Goal: Find specific page/section: Find specific page/section

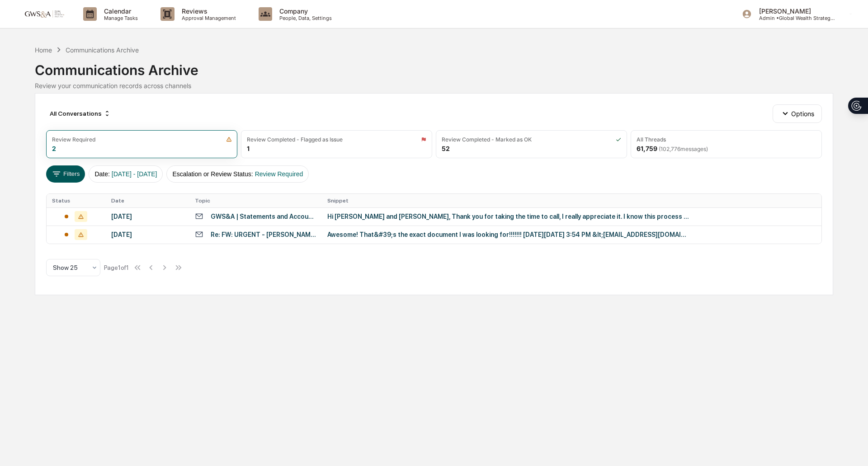
click at [58, 169] on icon at bounding box center [57, 174] width 10 height 10
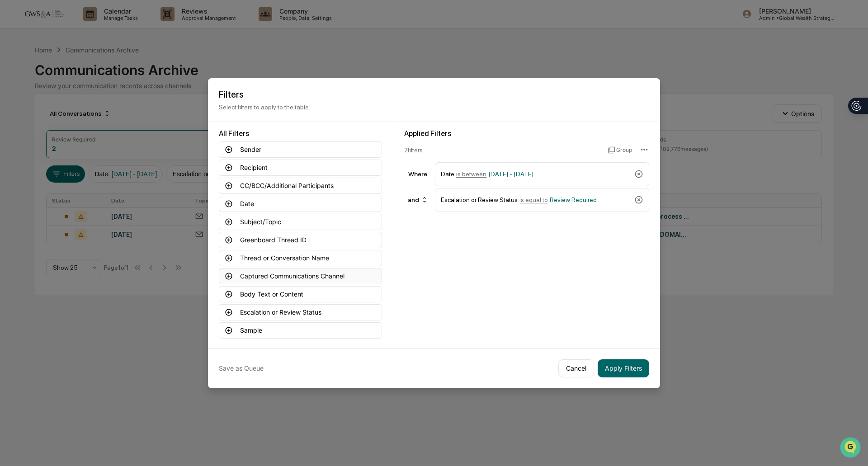
click at [282, 273] on button "Captured Communications Channel" at bounding box center [300, 276] width 163 height 16
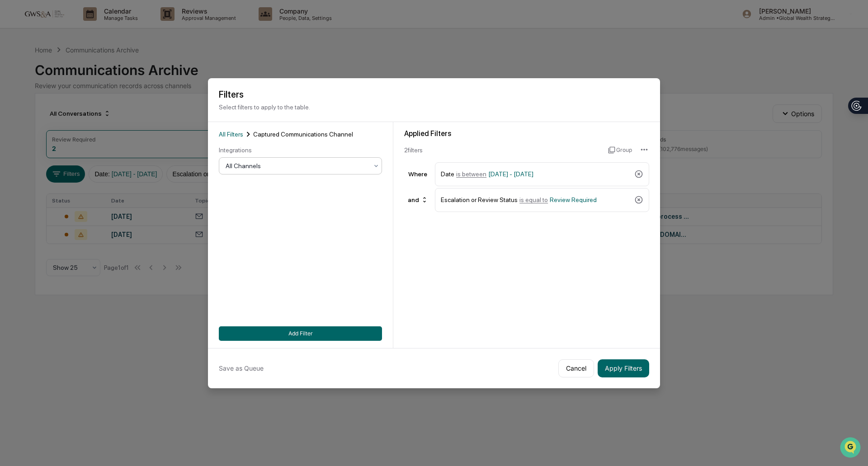
click at [295, 164] on div at bounding box center [296, 165] width 142 height 9
click at [296, 220] on div "SMS" at bounding box center [298, 221] width 162 height 18
click at [607, 366] on button "Apply Filters" at bounding box center [623, 368] width 52 height 18
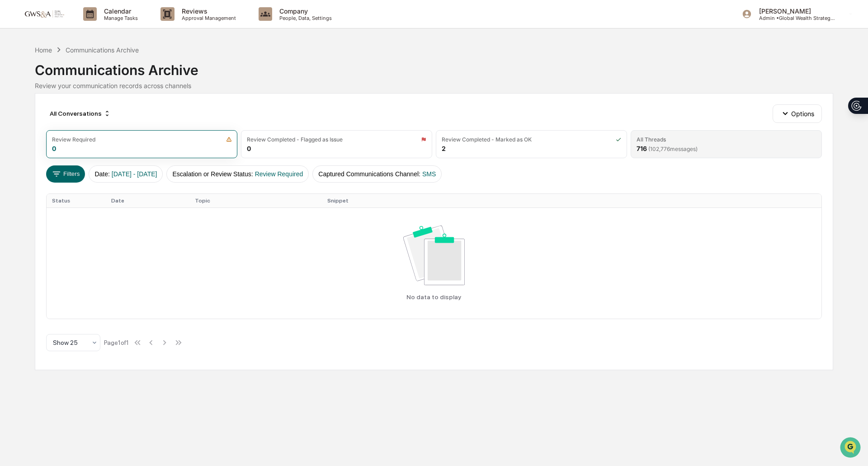
click at [652, 147] on span "( 102,776 messages)" at bounding box center [672, 149] width 49 height 7
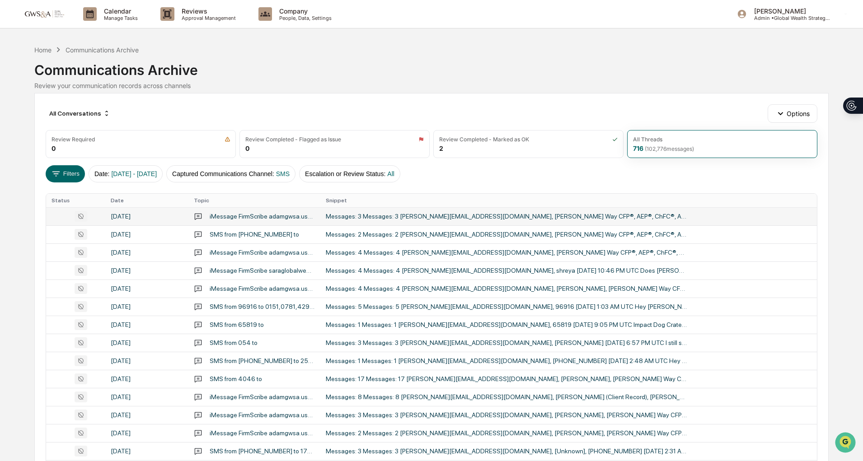
click at [450, 211] on td "Messages: 3 Messages: 3 [PERSON_NAME][EMAIL_ADDRESS][DOMAIN_NAME], [PERSON_NAME…" at bounding box center [568, 216] width 497 height 18
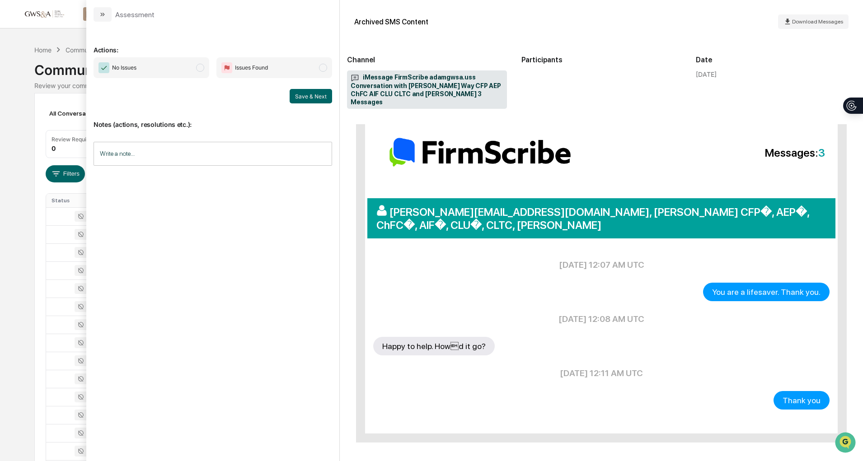
scroll to position [5, 0]
click at [104, 11] on icon "modal" at bounding box center [102, 14] width 7 height 7
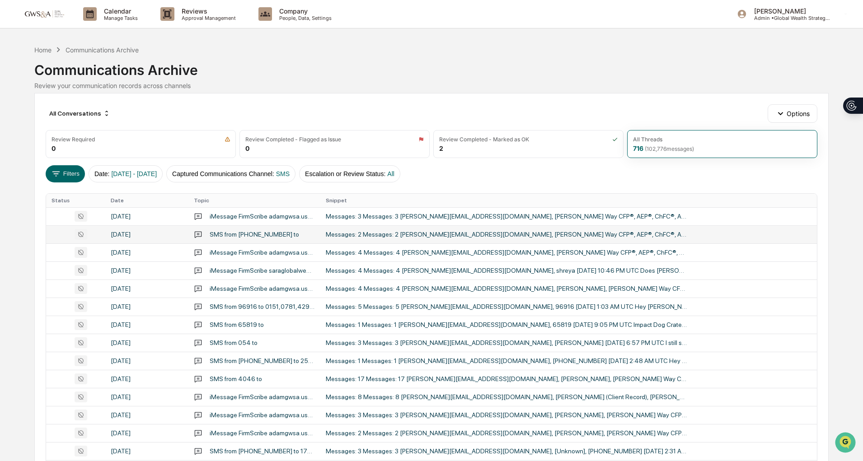
click at [369, 240] on td "Messages: 2 Messages: 2 [PERSON_NAME][EMAIL_ADDRESS][DOMAIN_NAME], [PERSON_NAME…" at bounding box center [568, 234] width 497 height 18
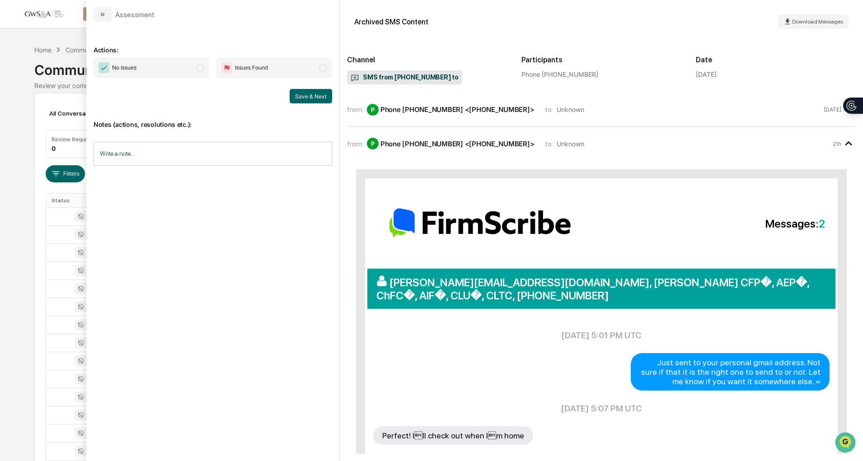
scroll to position [30, 0]
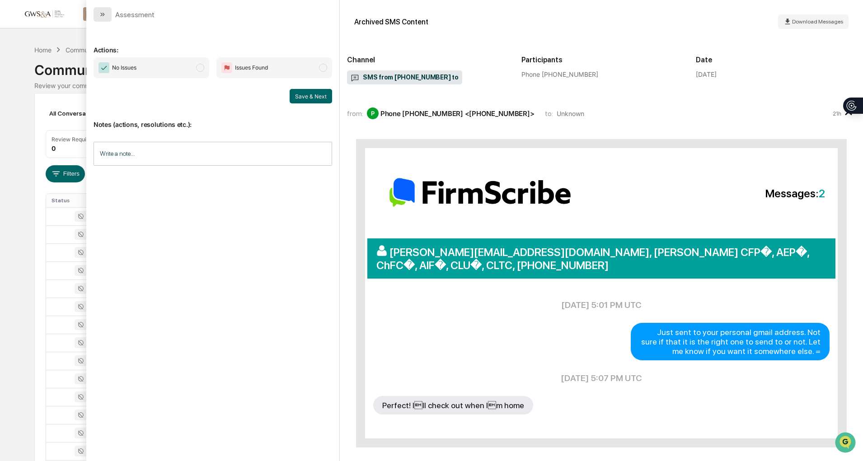
click at [99, 12] on button "modal" at bounding box center [103, 14] width 18 height 14
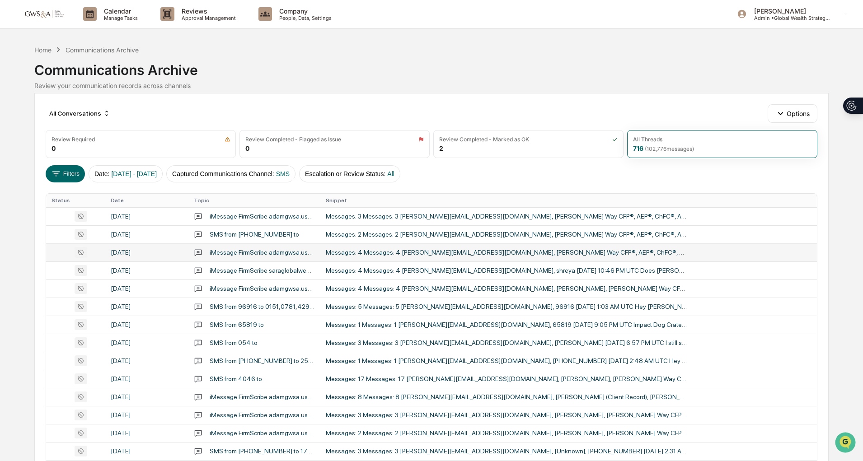
click at [393, 251] on div "Messages: 4 Messages: 4 [PERSON_NAME][EMAIL_ADDRESS][DOMAIN_NAME], [PERSON_NAME…" at bounding box center [506, 252] width 361 height 7
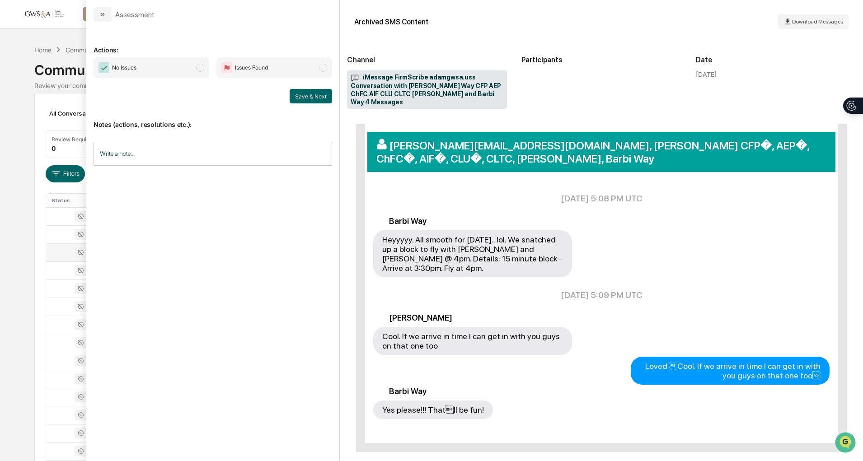
scroll to position [5, 0]
click at [99, 13] on button "modal" at bounding box center [103, 14] width 18 height 14
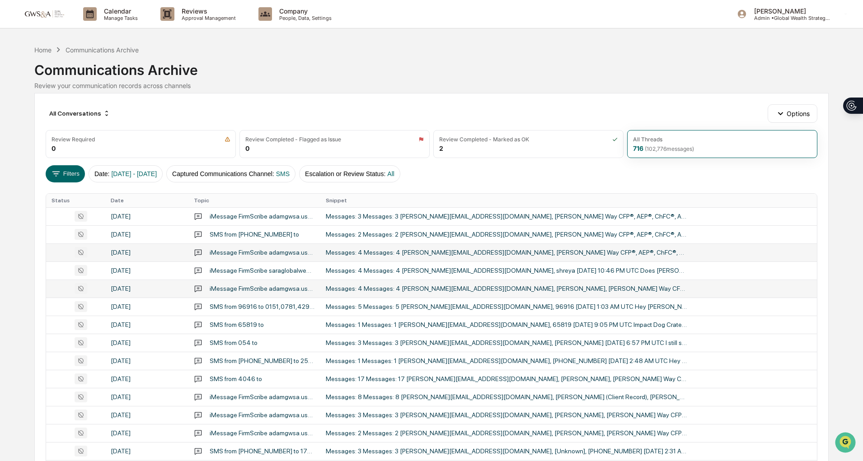
click at [441, 288] on div "Messages: 4 Messages: 4 [PERSON_NAME][EMAIL_ADDRESS][DOMAIN_NAME], [PERSON_NAME…" at bounding box center [506, 288] width 361 height 7
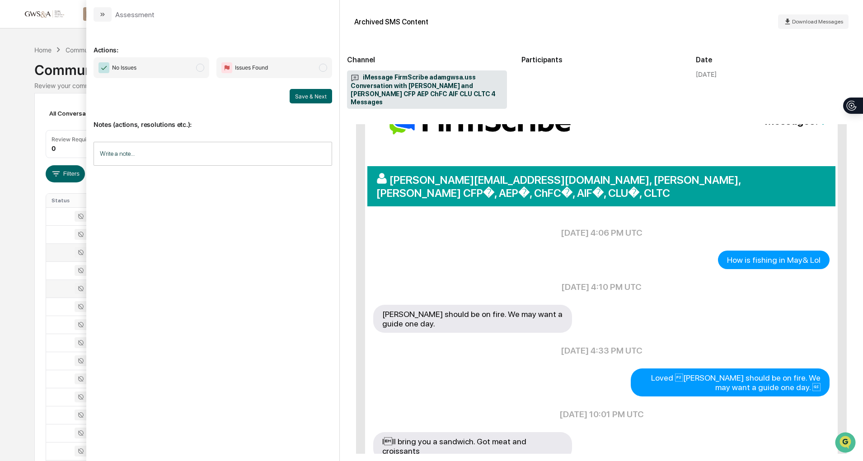
scroll to position [121, 0]
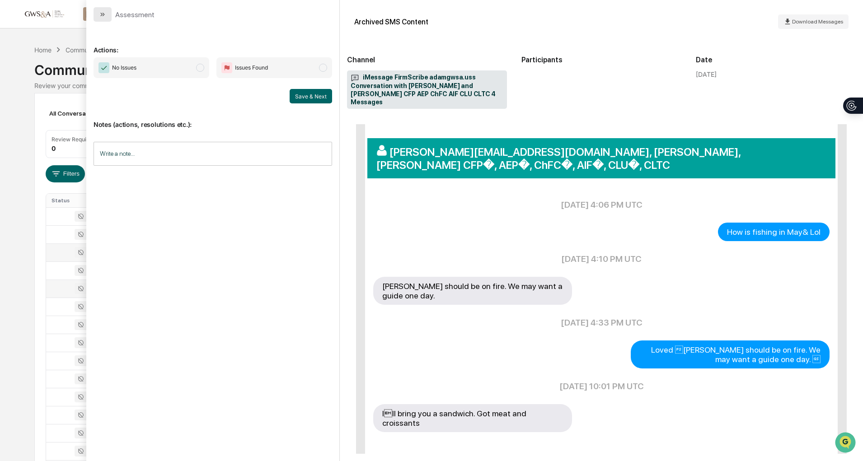
click at [99, 19] on button "modal" at bounding box center [103, 14] width 18 height 14
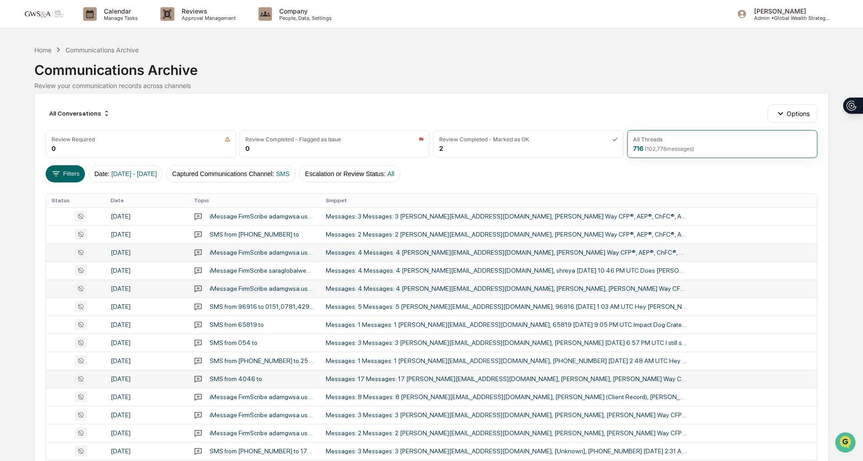
click at [461, 379] on div "Messages: 17 Messages: 17 [PERSON_NAME][EMAIL_ADDRESS][DOMAIN_NAME], [PERSON_NA…" at bounding box center [506, 379] width 361 height 7
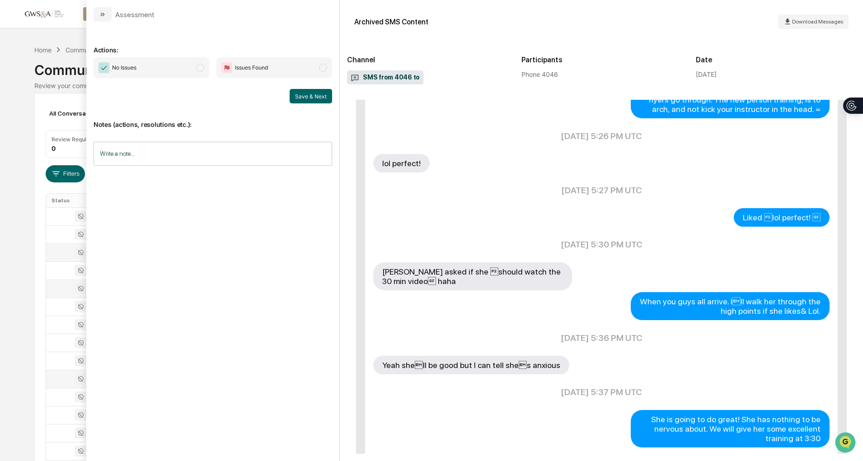
scroll to position [639, 0]
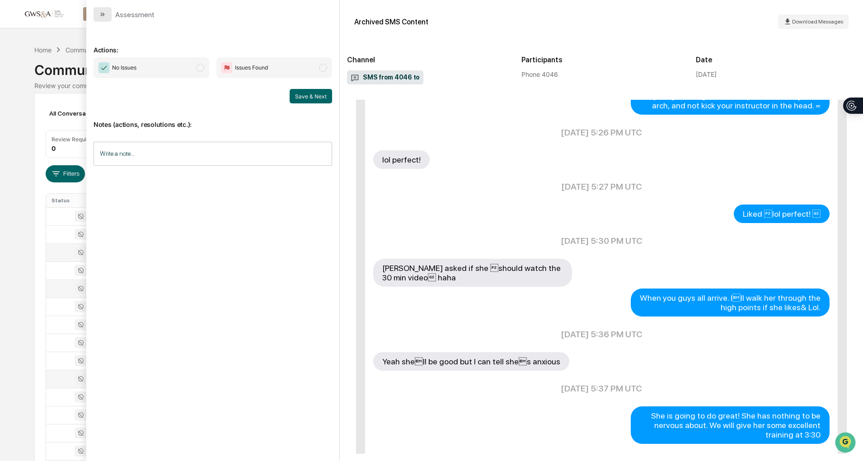
click at [100, 17] on icon "modal" at bounding box center [102, 14] width 7 height 7
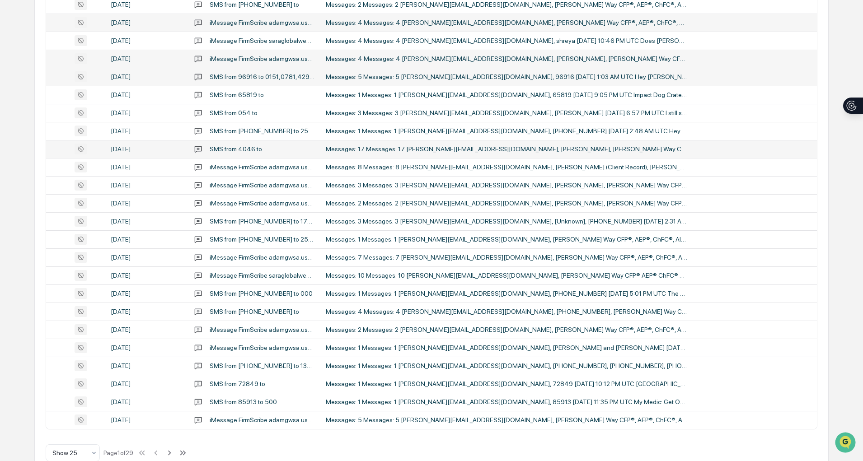
scroll to position [232, 0]
click at [370, 309] on div "Messages: 4 Messages: 4 [PERSON_NAME][EMAIL_ADDRESS][DOMAIN_NAME], [PHONE_NUMBE…" at bounding box center [506, 309] width 361 height 7
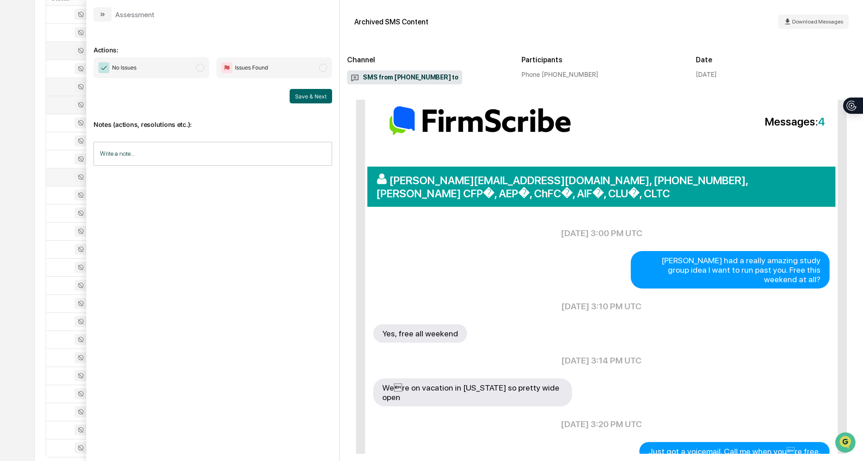
scroll to position [129, 0]
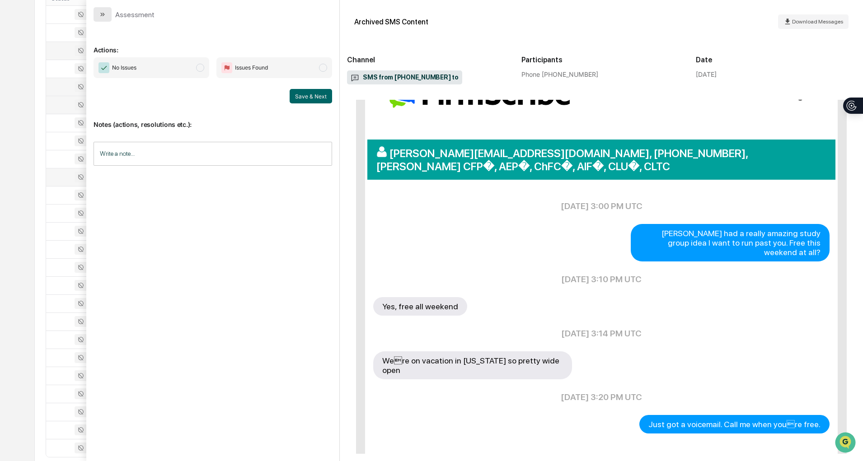
click at [106, 14] on icon "modal" at bounding box center [102, 14] width 7 height 7
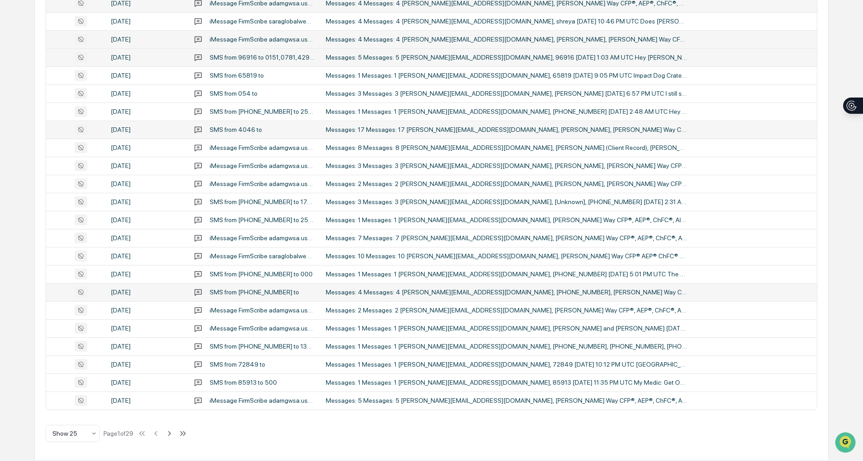
scroll to position [249, 0]
click at [174, 432] on icon at bounding box center [169, 434] width 10 height 10
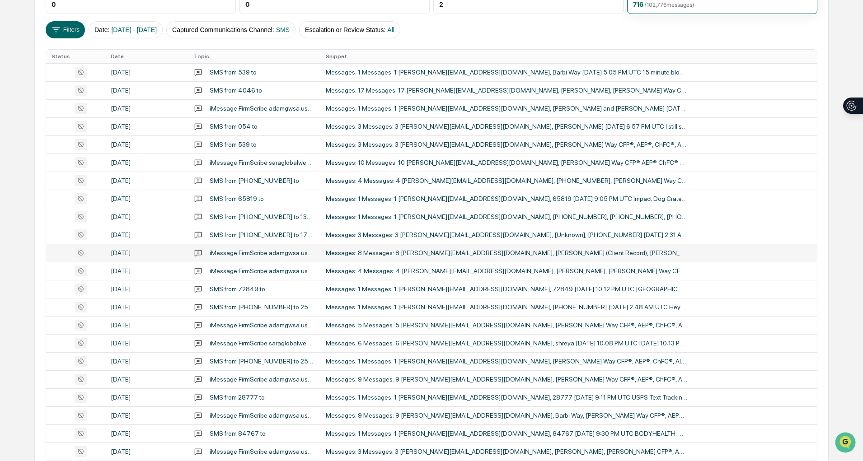
scroll to position [143, 0]
click at [405, 257] on div "Messages: 8 Messages: 8 [PERSON_NAME][EMAIL_ADDRESS][DOMAIN_NAME], [PERSON_NAME…" at bounding box center [506, 254] width 361 height 7
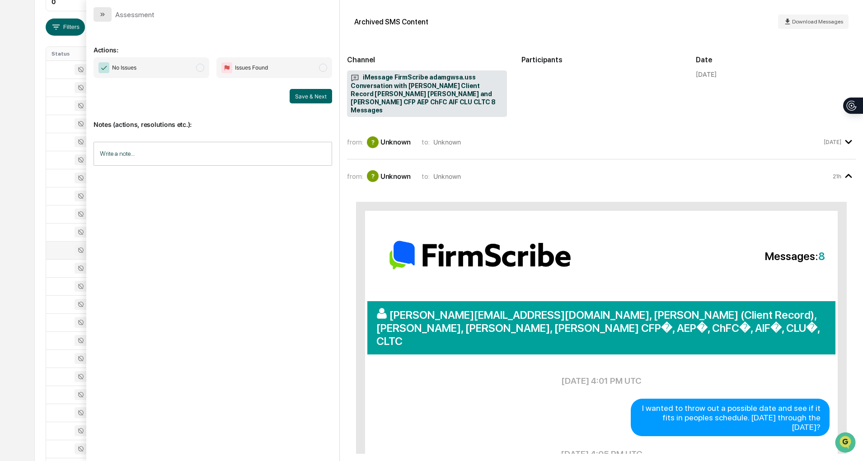
click at [105, 11] on icon "modal" at bounding box center [102, 14] width 7 height 7
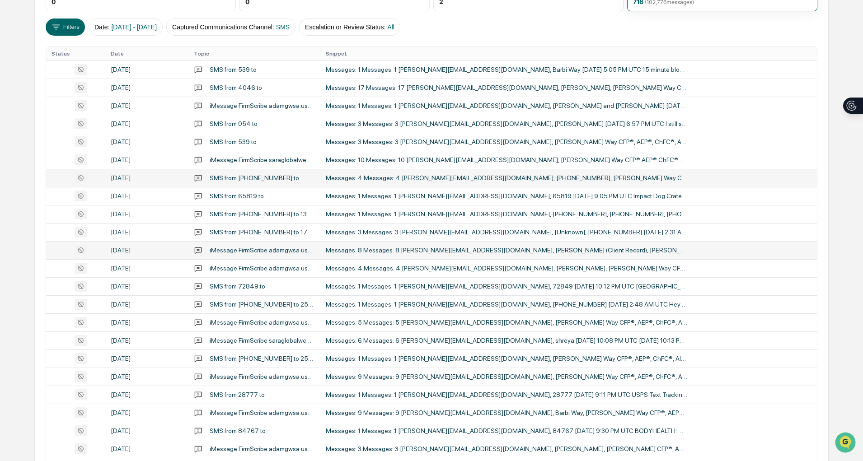
click at [496, 175] on div "Messages: 4 Messages: 4 [PERSON_NAME][EMAIL_ADDRESS][DOMAIN_NAME], [PHONE_NUMBE…" at bounding box center [506, 177] width 361 height 7
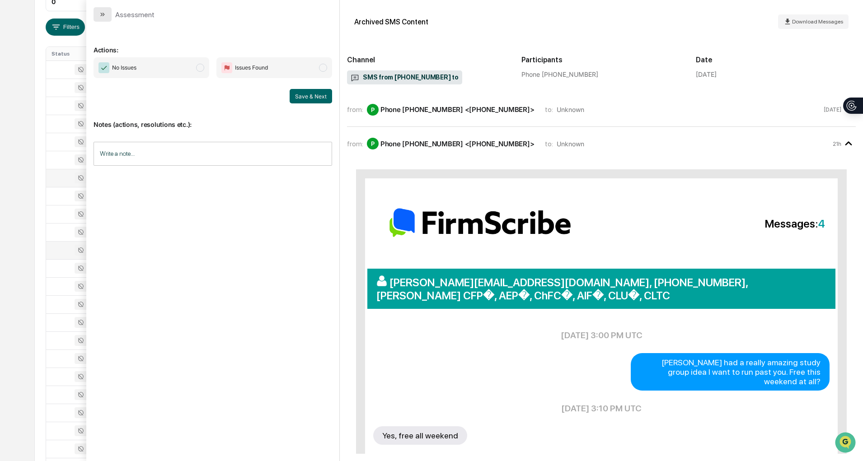
click at [98, 16] on button "modal" at bounding box center [103, 14] width 18 height 14
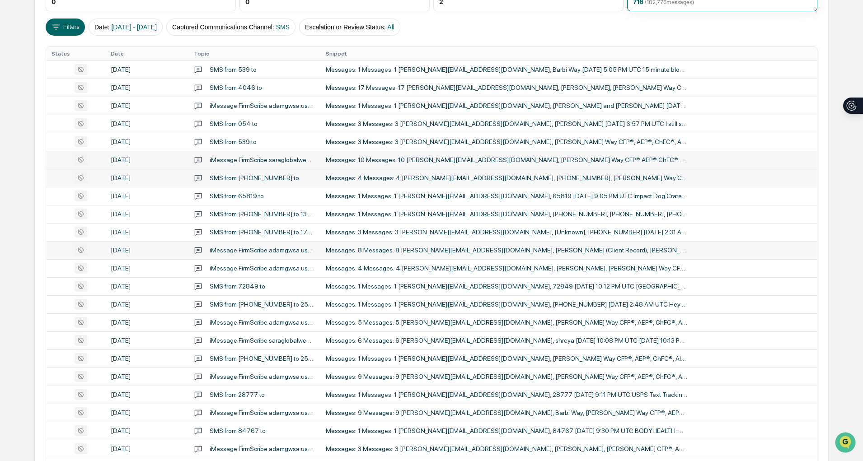
click at [503, 164] on td "Messages: 10 Messages: 10 [PERSON_NAME][EMAIL_ADDRESS][DOMAIN_NAME], [PERSON_NA…" at bounding box center [568, 160] width 497 height 18
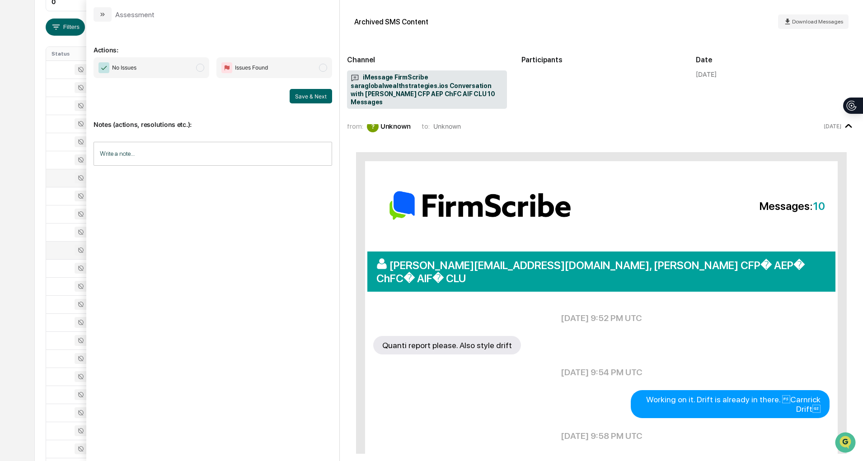
scroll to position [9, 0]
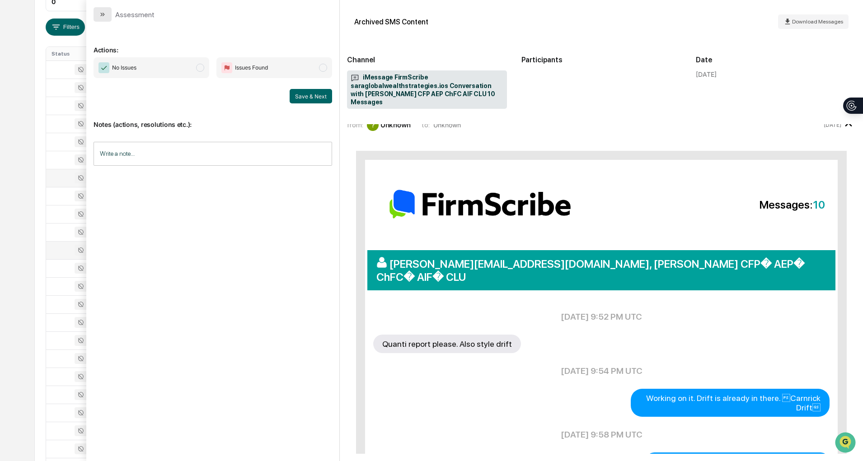
click at [102, 14] on icon "modal" at bounding box center [102, 14] width 7 height 7
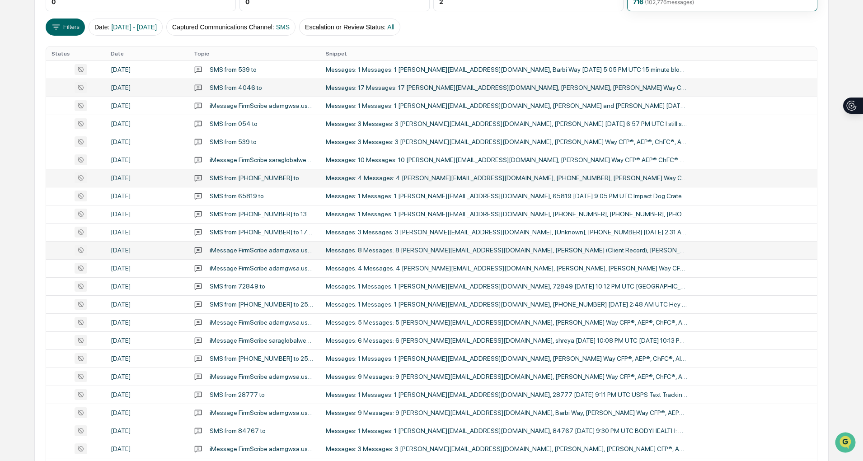
click at [449, 83] on td "Messages: 17 Messages: 17 [PERSON_NAME][EMAIL_ADDRESS][DOMAIN_NAME], [PERSON_NA…" at bounding box center [568, 88] width 497 height 18
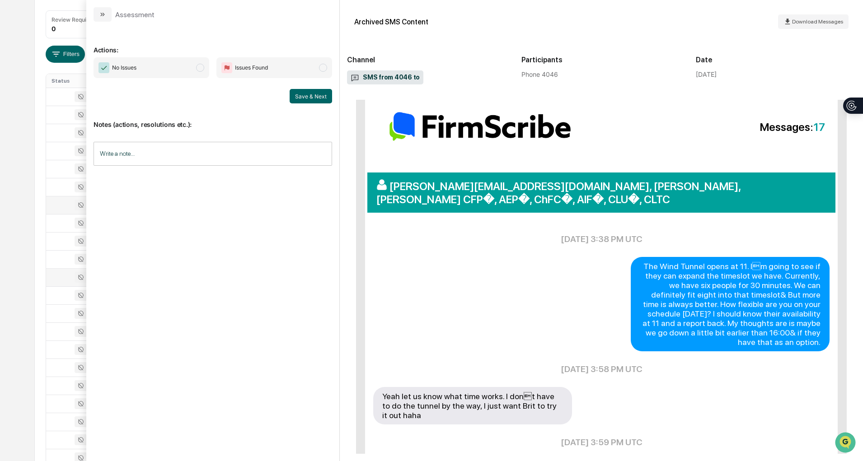
scroll to position [74, 0]
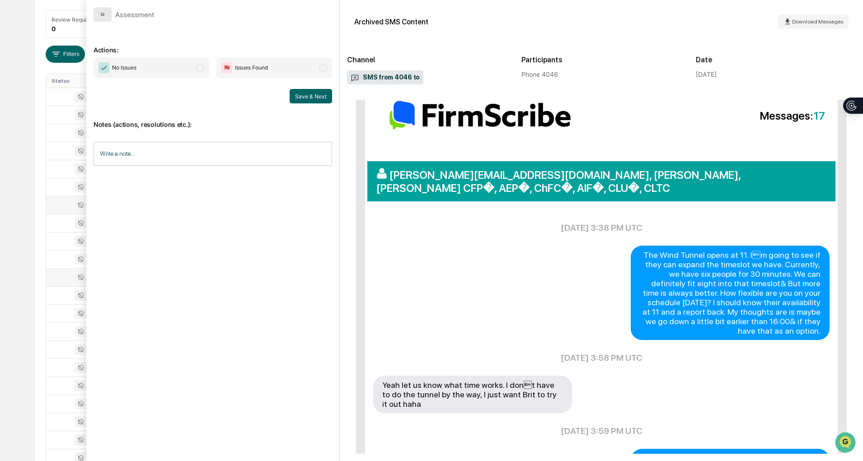
click at [101, 13] on icon "modal" at bounding box center [101, 15] width 2 height 4
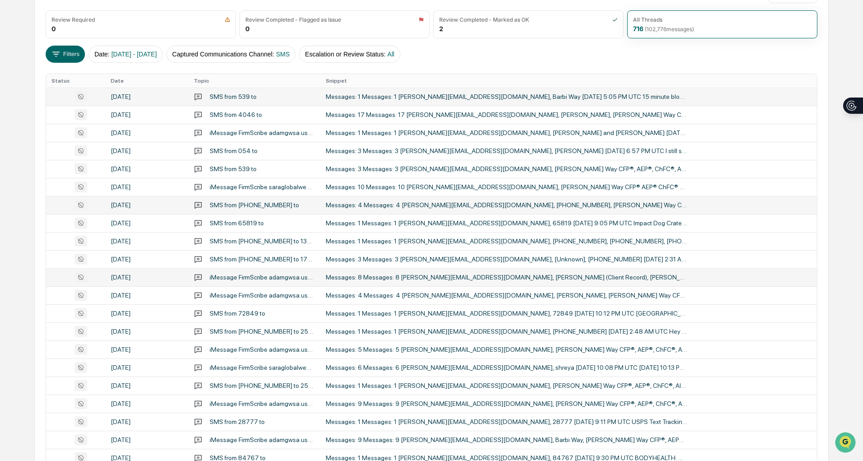
click at [410, 98] on div "Messages: 1 Messages: 1 [PERSON_NAME][EMAIL_ADDRESS][DOMAIN_NAME], Barbi Way [D…" at bounding box center [506, 96] width 361 height 7
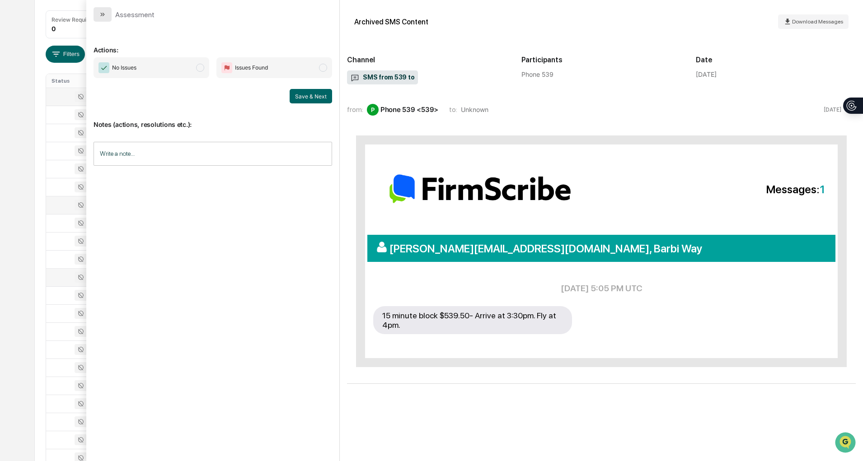
click at [106, 14] on icon "modal" at bounding box center [102, 14] width 7 height 7
